Goal: Information Seeking & Learning: Learn about a topic

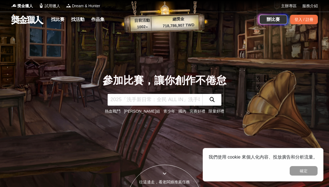
click at [56, 21] on link "找比賽" at bounding box center [58, 20] width 18 height 8
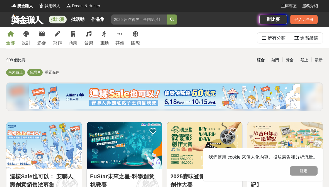
click at [58, 37] on link "寫作" at bounding box center [57, 37] width 9 height 21
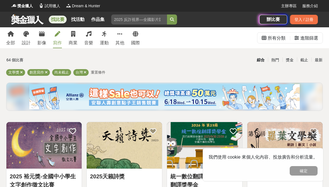
click at [317, 61] on div "最新" at bounding box center [319, 60] width 15 height 10
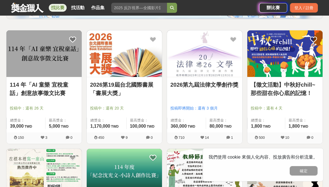
scroll to position [78, 0]
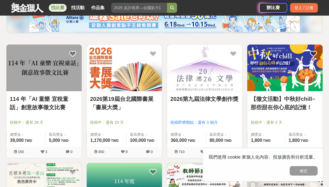
click at [225, 101] on link "2026第九屆法律文學創作獎" at bounding box center [205, 99] width 69 height 8
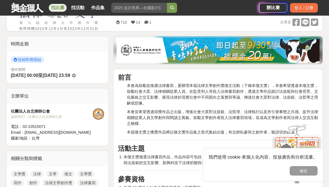
scroll to position [135, 0]
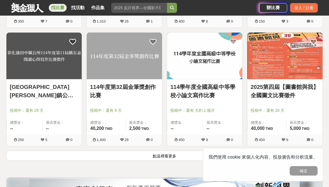
scroll to position [689, 0]
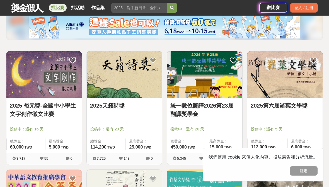
scroll to position [71, 0]
click at [274, 80] on img at bounding box center [285, 75] width 75 height 47
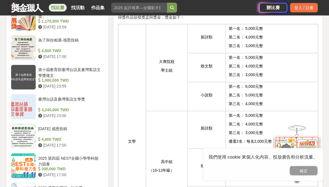
scroll to position [569, 0]
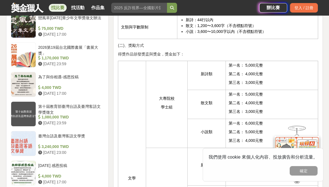
click at [13, 78] on div at bounding box center [23, 84] width 25 height 25
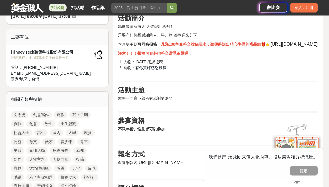
scroll to position [191, 0]
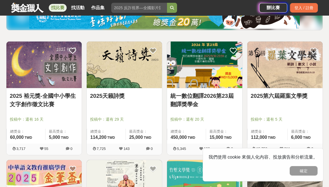
scroll to position [91, 0]
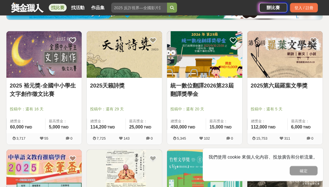
click at [101, 67] on img at bounding box center [124, 55] width 75 height 47
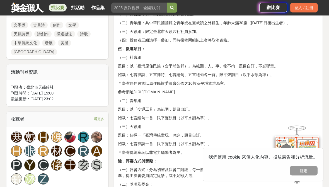
scroll to position [303, 0]
